Goal: Information Seeking & Learning: Learn about a topic

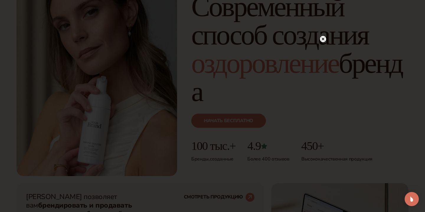
scroll to position [78, 0]
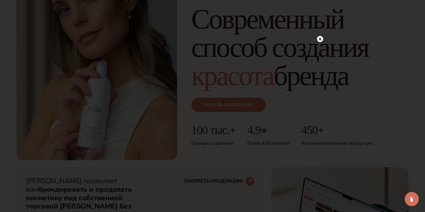
click at [320, 41] on circle at bounding box center [320, 39] width 6 height 6
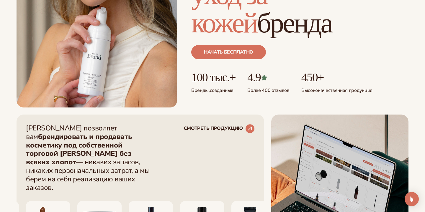
scroll to position [141, 0]
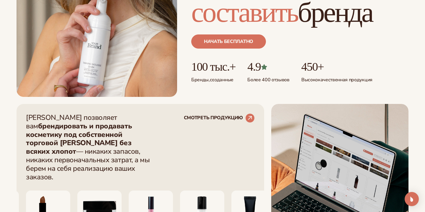
drag, startPoint x: 27, startPoint y: 117, endPoint x: 53, endPoint y: 168, distance: 56.9
click at [53, 168] on p "Blanka позволяет вам брендировать и продавать косметику под собственной торгово…" at bounding box center [89, 148] width 127 height 68
copy p "Blanka позволяет вам брендировать и продавать косметику под собственной торгово…"
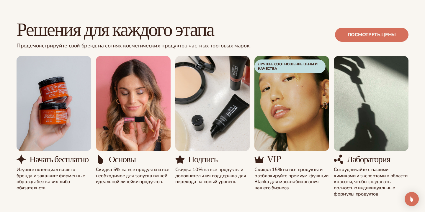
scroll to position [636, 0]
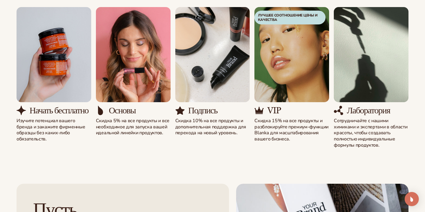
click at [51, 129] on div "Начать бесплатно Изучите потенциал вашего бренда и закажите фирменные образцы б…" at bounding box center [213, 78] width 392 height 142
click at [49, 130] on div "Начать бесплатно Изучите потенциал вашего бренда и закажите фирменные образцы б…" at bounding box center [213, 78] width 392 height 142
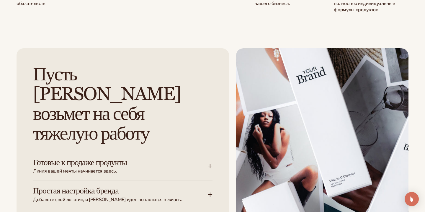
scroll to position [810, 0]
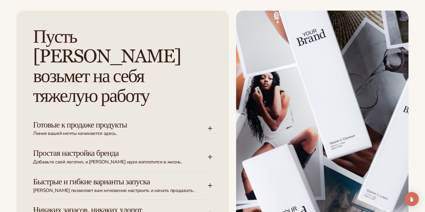
click at [209, 129] on icon at bounding box center [210, 129] width 4 height 0
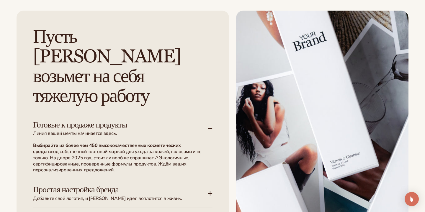
drag, startPoint x: 33, startPoint y: 86, endPoint x: 116, endPoint y: 140, distance: 98.8
click at [116, 140] on div "Готовые к продаже продукты Линия вашей мечты начинается здесь. Выбирайте из бол…" at bounding box center [122, 147] width 179 height 65
copy div "Готовые к продаже продукты Линия вашей мечты начинается здесь. Выбирайте из бол…"
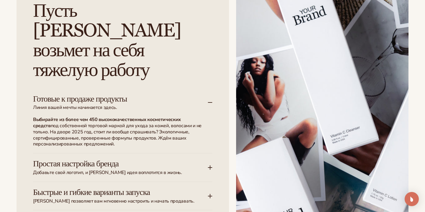
scroll to position [874, 0]
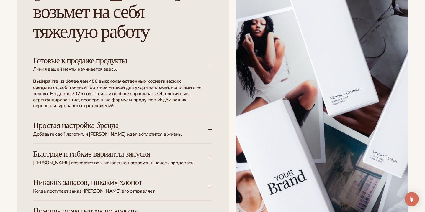
click at [209, 127] on icon at bounding box center [210, 129] width 5 height 5
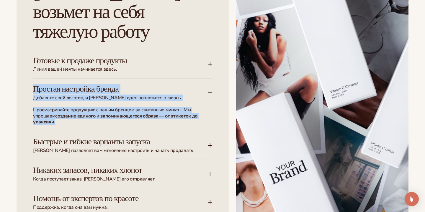
drag, startPoint x: 33, startPoint y: 50, endPoint x: 57, endPoint y: 87, distance: 44.2
click at [57, 87] on div "Простая настройка бренда Добавьте свой логотип, и ваша идея воплотится в жизнь.…" at bounding box center [122, 105] width 179 height 53
copy div "Простая настройка бренда Добавьте свой логотип, и ваша идея воплотится в жизнь.…"
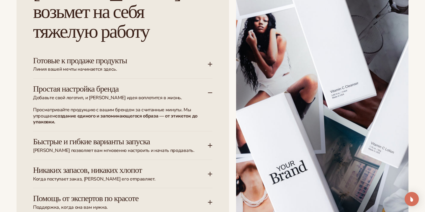
click at [209, 143] on icon at bounding box center [210, 145] width 5 height 5
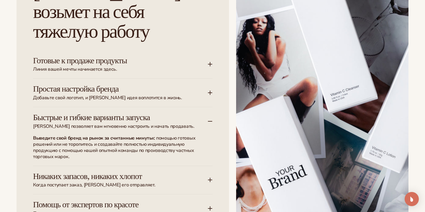
click at [33, 113] on font "Быстрые и гибкие варианты запуска" at bounding box center [91, 118] width 117 height 10
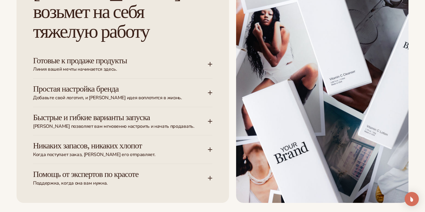
click at [212, 119] on icon at bounding box center [210, 121] width 5 height 5
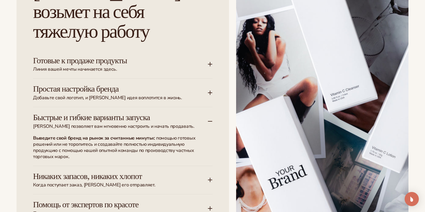
drag, startPoint x: 32, startPoint y: 77, endPoint x: 70, endPoint y: 119, distance: 56.2
click at [70, 119] on div "Пусть Бланка возьмет на себя тяжелую работу Готовые к продаже продукты Линия ва…" at bounding box center [123, 89] width 212 height 287
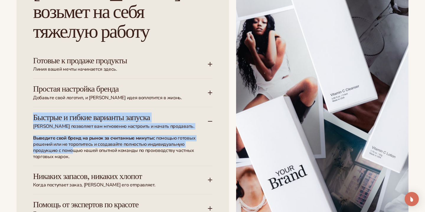
click at [32, 78] on div "Пусть Бланка возьмет на себя тяжелую работу Готовые к продаже продукты Линия ва…" at bounding box center [123, 89] width 212 height 287
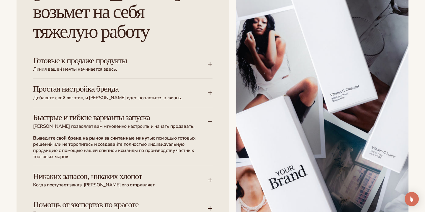
drag, startPoint x: 32, startPoint y: 78, endPoint x: 68, endPoint y: 122, distance: 56.8
click at [68, 122] on div "Пусть Бланка возьмет на себя тяжелую работу Готовые к продаже продукты Линия ва…" at bounding box center [123, 89] width 212 height 287
copy div "Быстрые и гибкие варианты запуска Blanka позволяет вам мгновенно настроить и на…"
click at [210, 178] on icon at bounding box center [210, 180] width 5 height 5
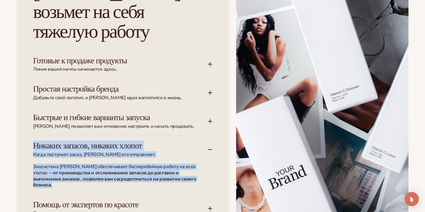
drag, startPoint x: 32, startPoint y: 107, endPoint x: 179, endPoint y: 147, distance: 152.2
click at [179, 147] on div "Пусть Бланка возьмет на себя тяжелую работу Готовые к продаже продукты Линия ва…" at bounding box center [123, 89] width 212 height 287
copy div "Никаких запасов, никаких хлопот Когда поступает заказ, Бланка его отправляет. Э…"
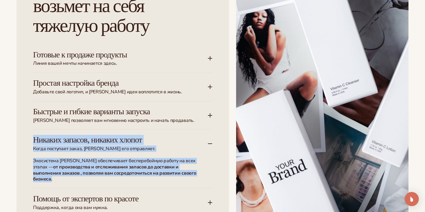
scroll to position [897, 0]
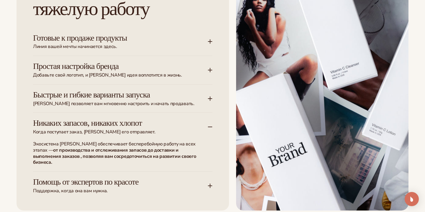
click at [211, 184] on icon at bounding box center [210, 186] width 5 height 5
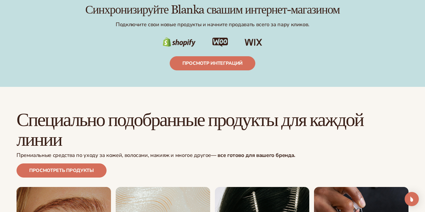
scroll to position [1212, 0]
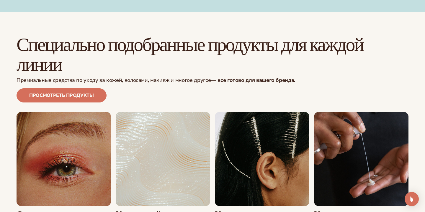
click at [170, 132] on link "2 / 8" at bounding box center [163, 165] width 94 height 107
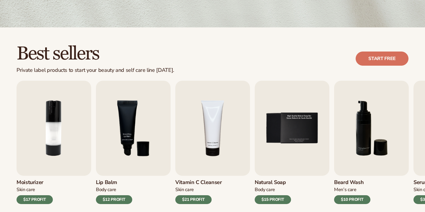
scroll to position [131, 0]
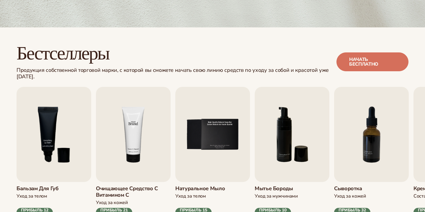
click at [137, 136] on img "4 / 9" at bounding box center [133, 134] width 75 height 95
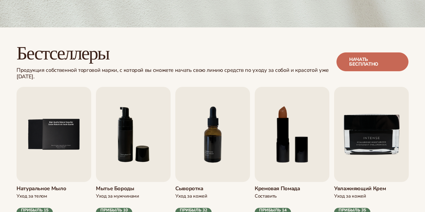
click at [357, 59] on font "Начать бесплатно" at bounding box center [363, 61] width 29 height 11
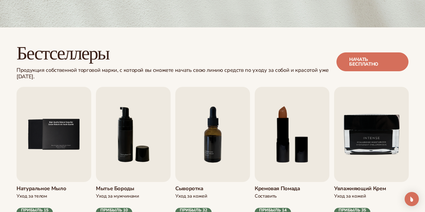
click at [237, 42] on div "Бестселлеры Продукция собственной торговой марки, с которой вы сможете начать с…" at bounding box center [212, 141] width 425 height 229
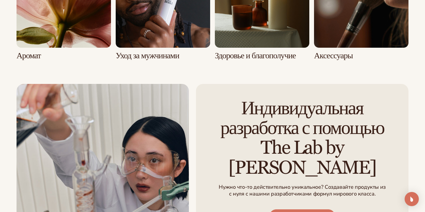
scroll to position [1479, 0]
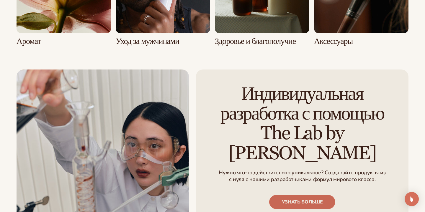
click at [299, 199] on font "УЗНАТЬ БОЛЬШЕ" at bounding box center [302, 202] width 41 height 6
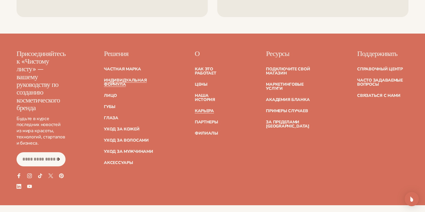
scroll to position [897, 0]
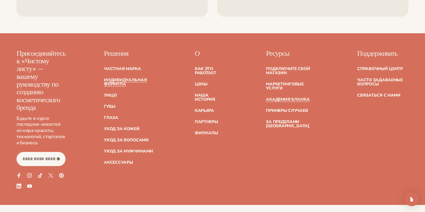
click at [284, 100] on font "Академия Бланка" at bounding box center [288, 100] width 44 height 6
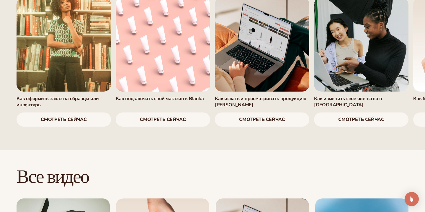
scroll to position [439, 0]
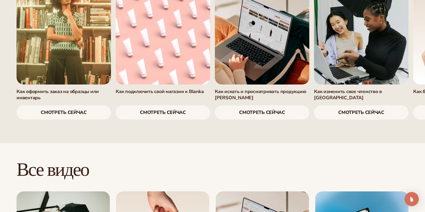
click at [163, 112] on font "смотреть сейчас" at bounding box center [163, 112] width 46 height 6
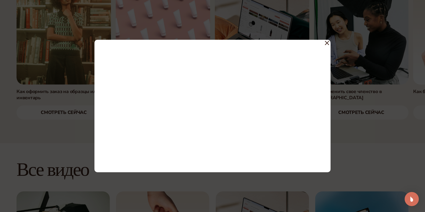
click at [328, 42] on icon at bounding box center [327, 43] width 4 height 4
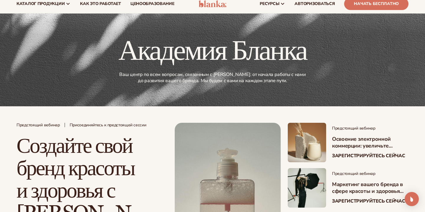
scroll to position [0, 0]
